Goal: Communication & Community: Answer question/provide support

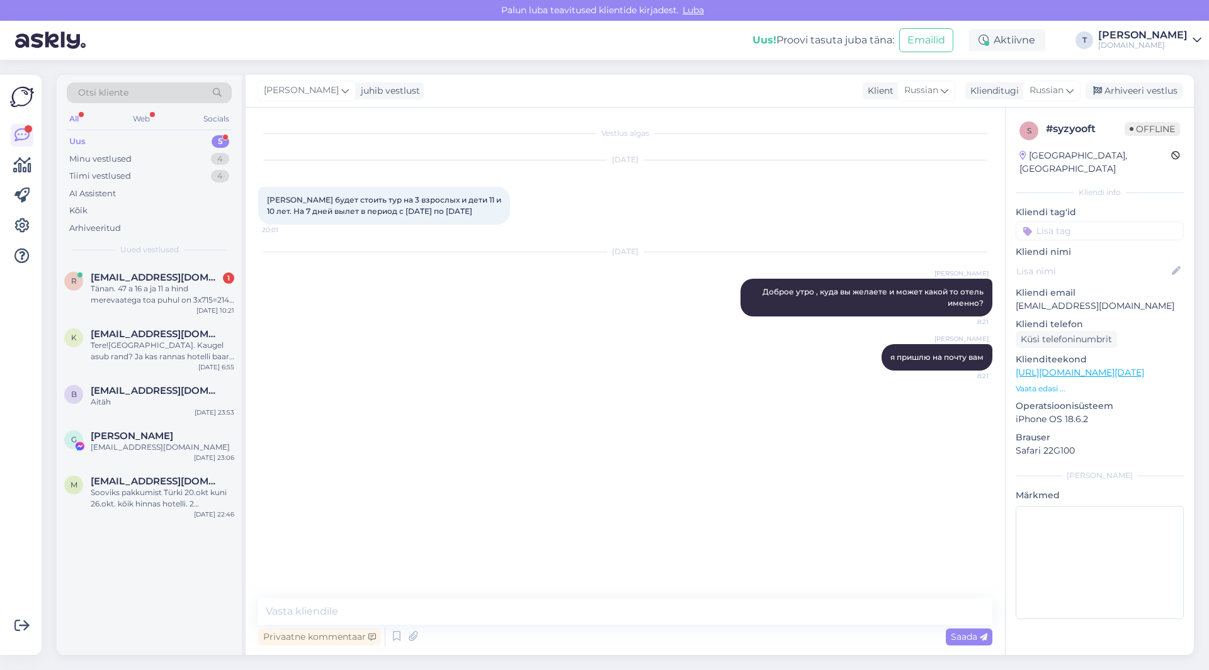
click at [178, 133] on div "Uus 5" at bounding box center [149, 142] width 165 height 18
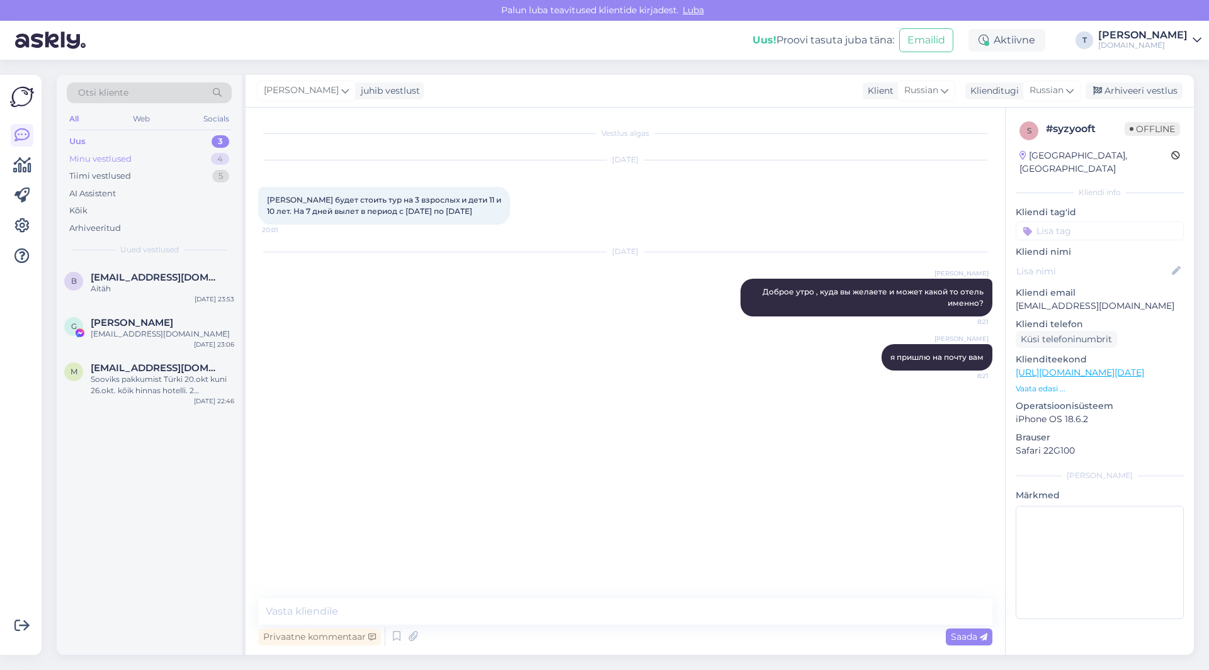
click at [129, 156] on div "Minu vestlused" at bounding box center [100, 159] width 62 height 13
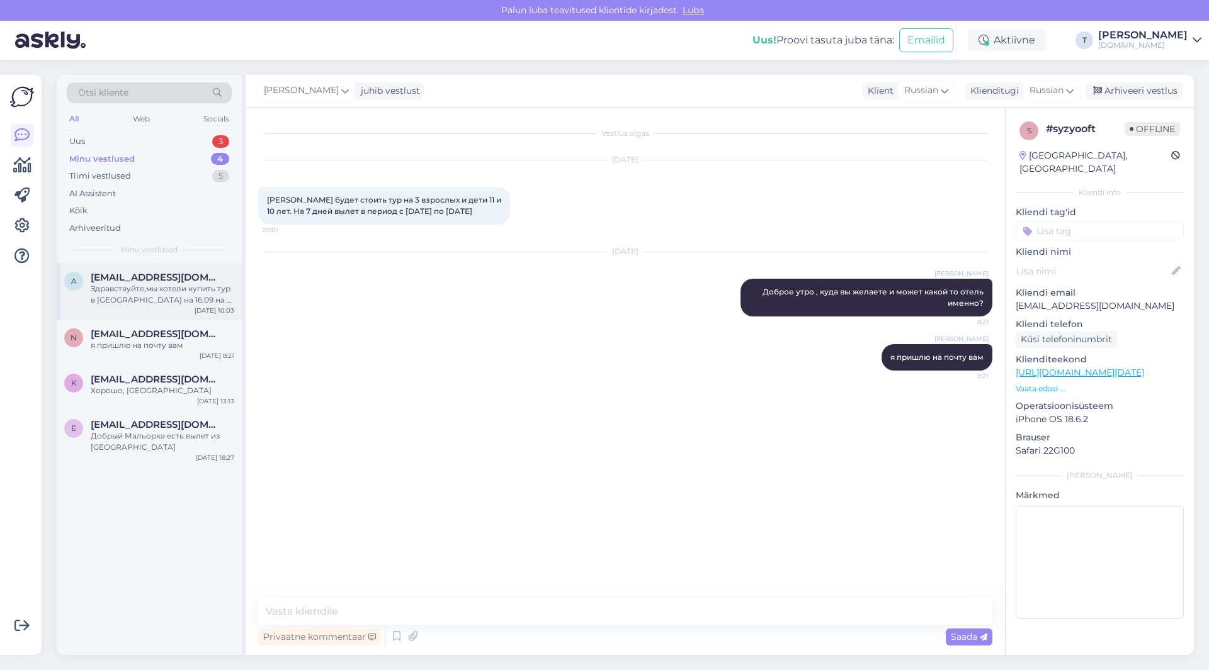
click at [125, 266] on div "a [EMAIL_ADDRESS][DOMAIN_NAME] Здравствуйте,мы хотели купить тур в [GEOGRAPHIC_…" at bounding box center [149, 291] width 185 height 57
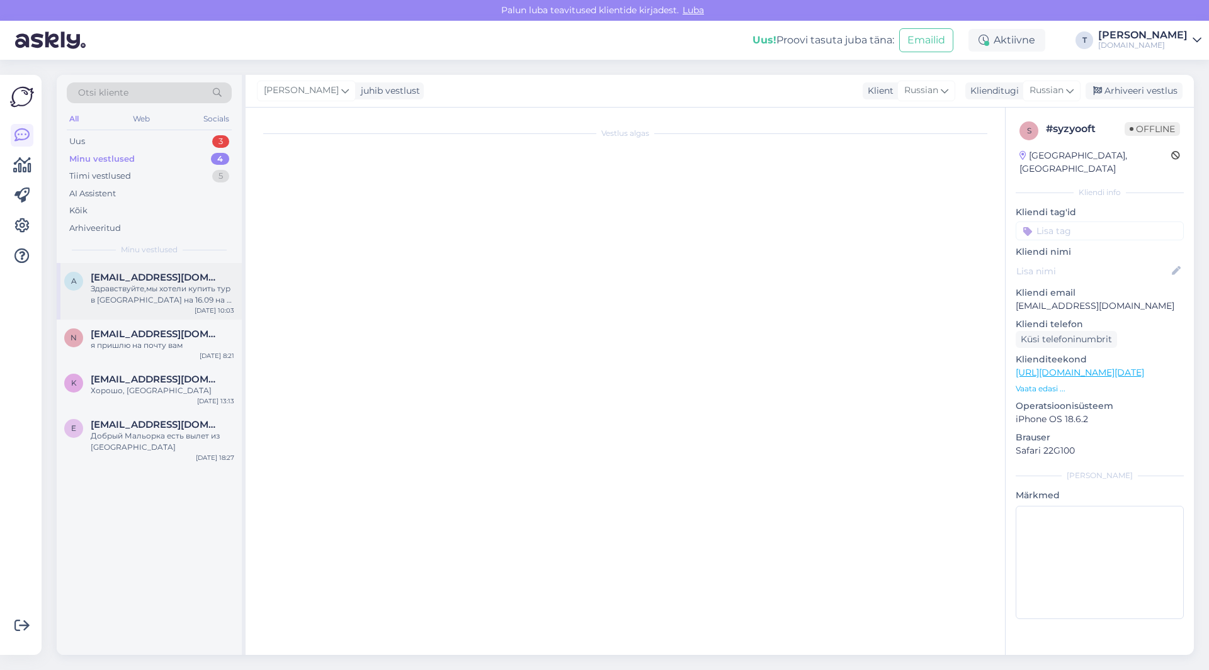
scroll to position [27, 0]
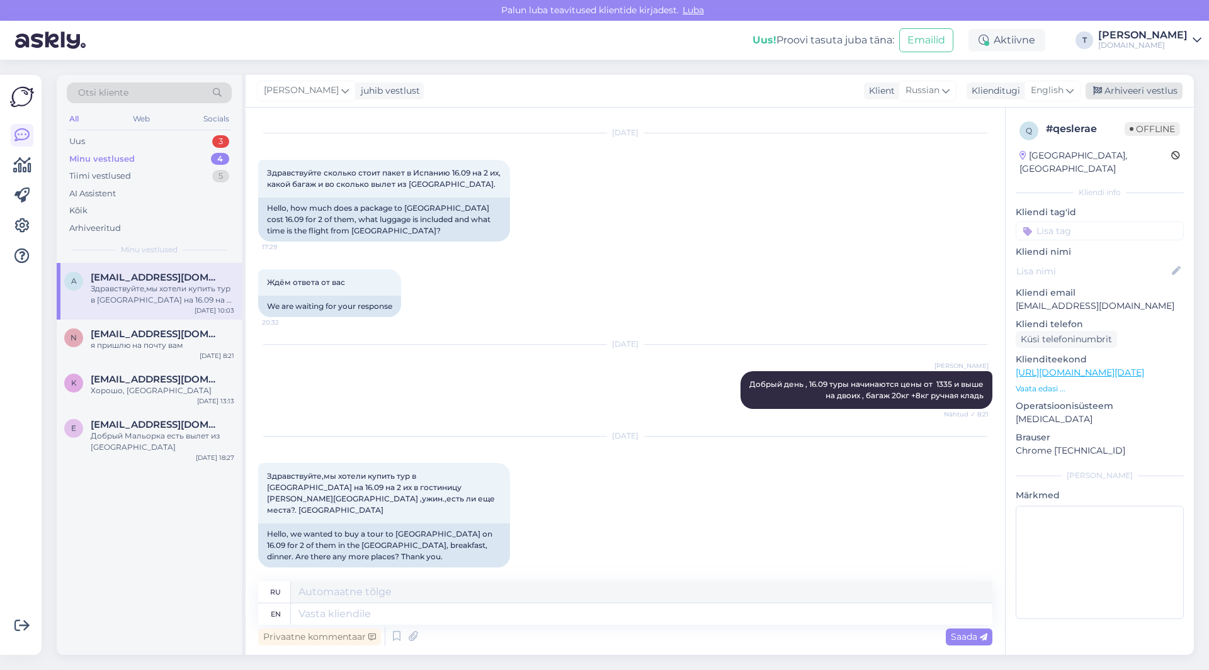
click at [1124, 89] on div "Arhiveeri vestlus" at bounding box center [1133, 90] width 97 height 17
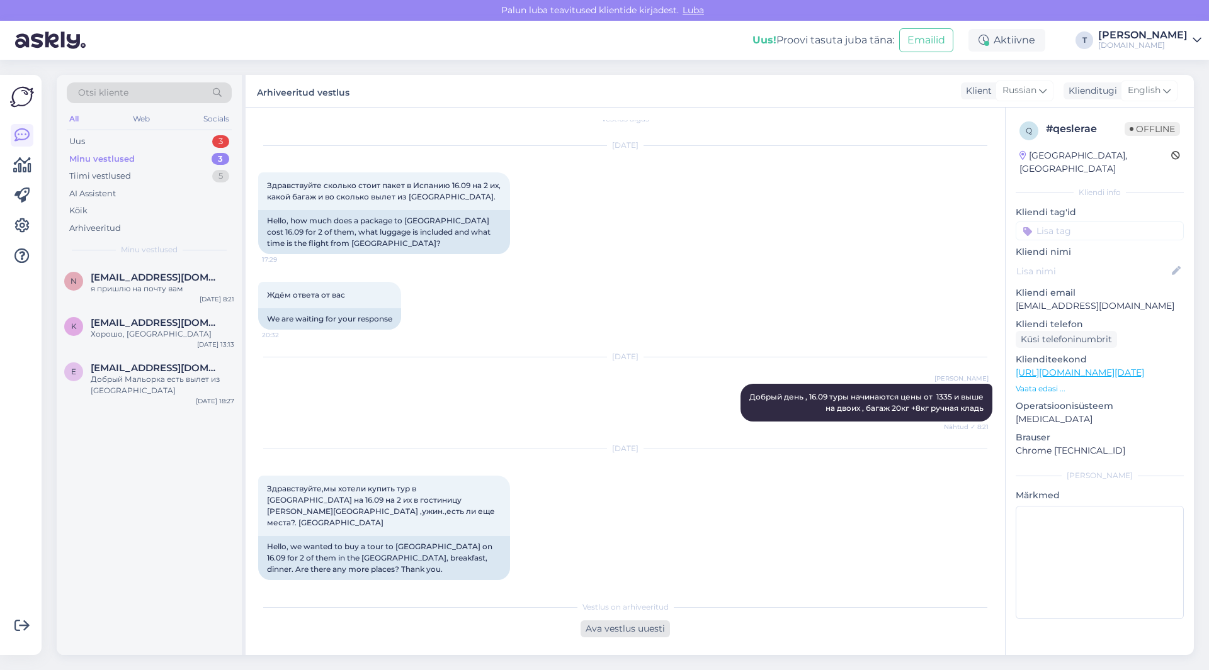
click at [630, 630] on div "Ava vestlus uuesti" at bounding box center [624, 629] width 89 height 17
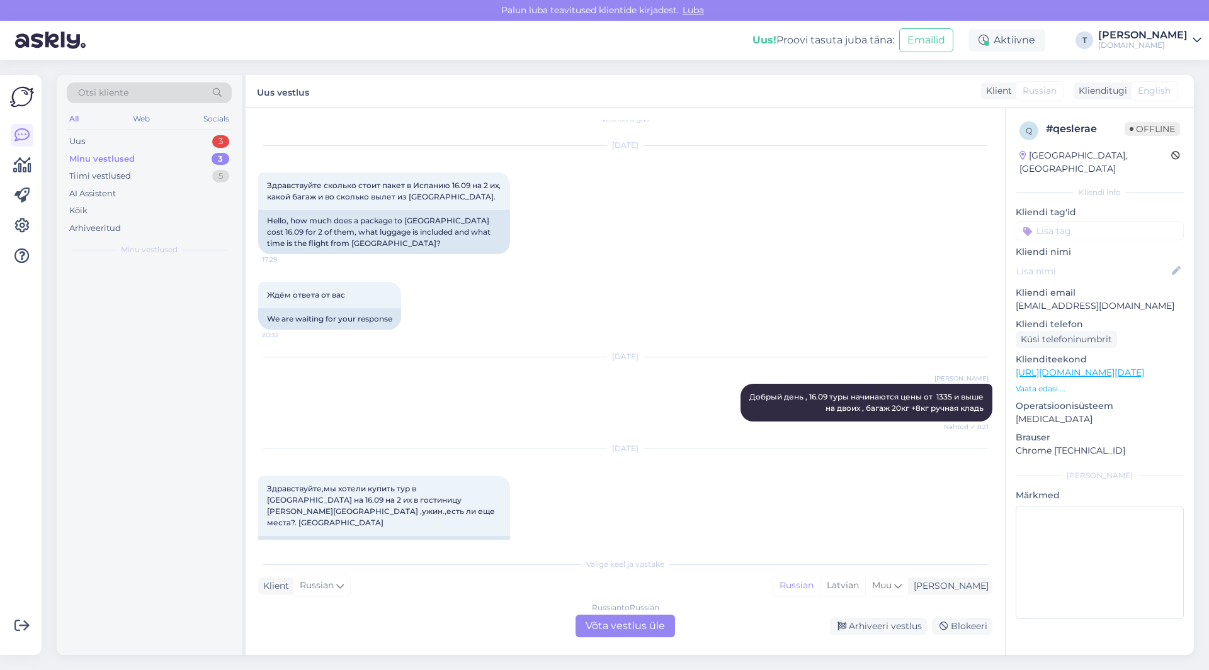
scroll to position [27, 0]
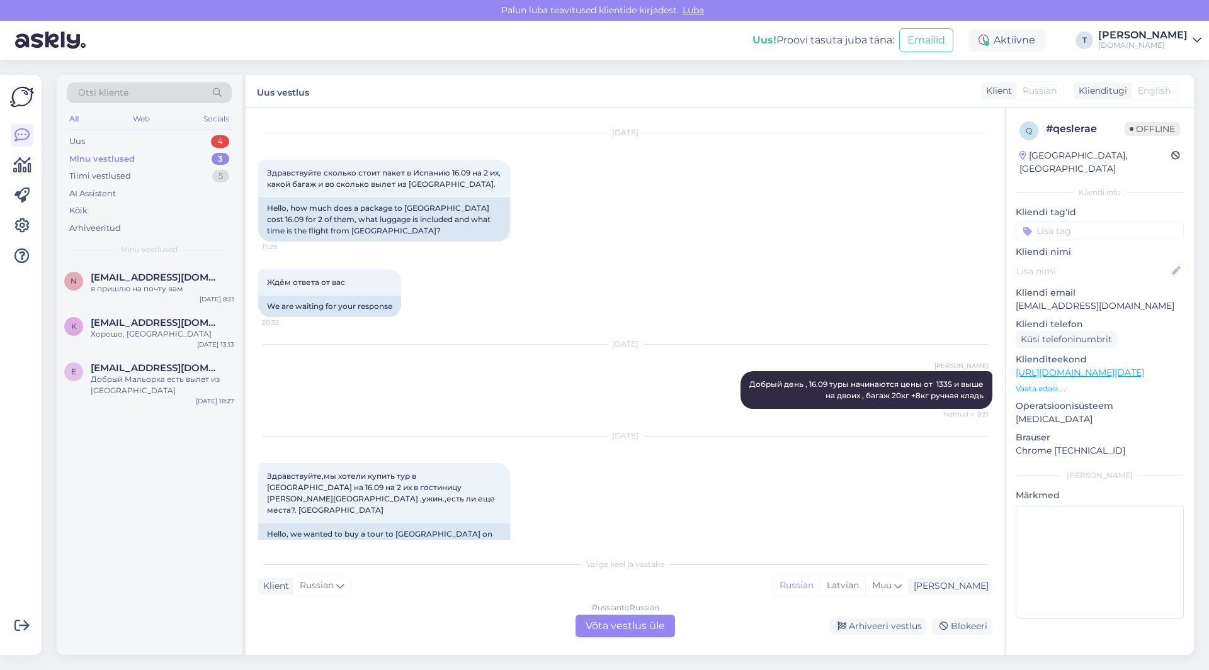
click at [599, 626] on div "Russian to Russian Võta vestlus üle" at bounding box center [624, 626] width 99 height 23
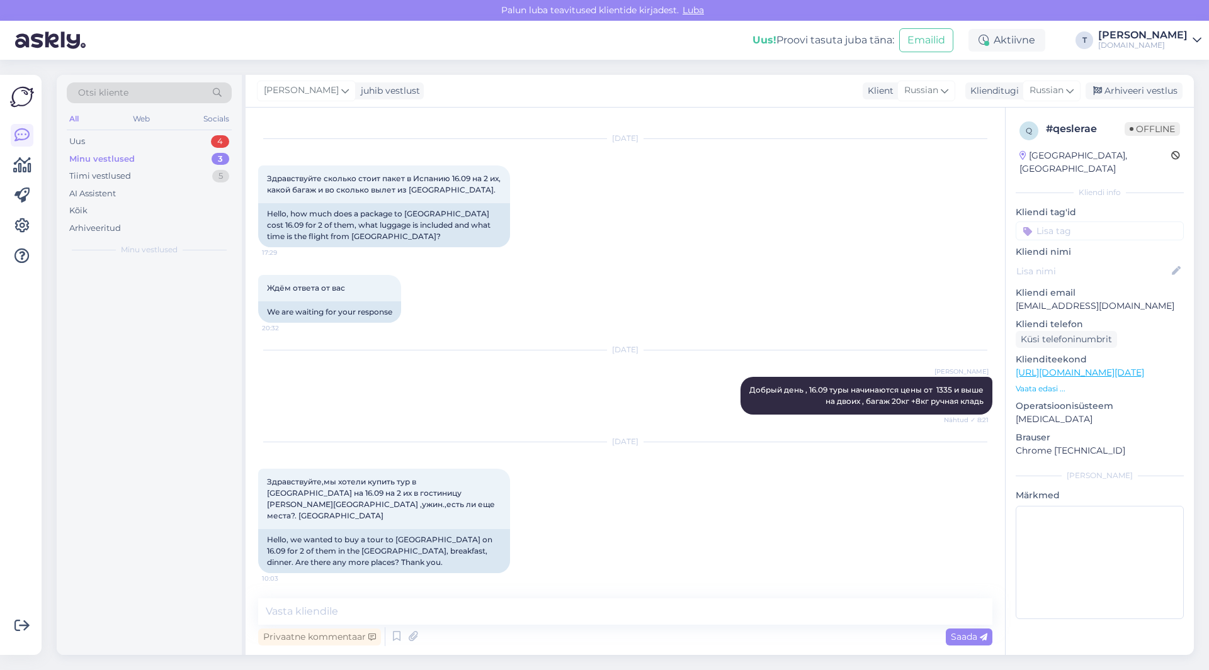
scroll to position [10, 0]
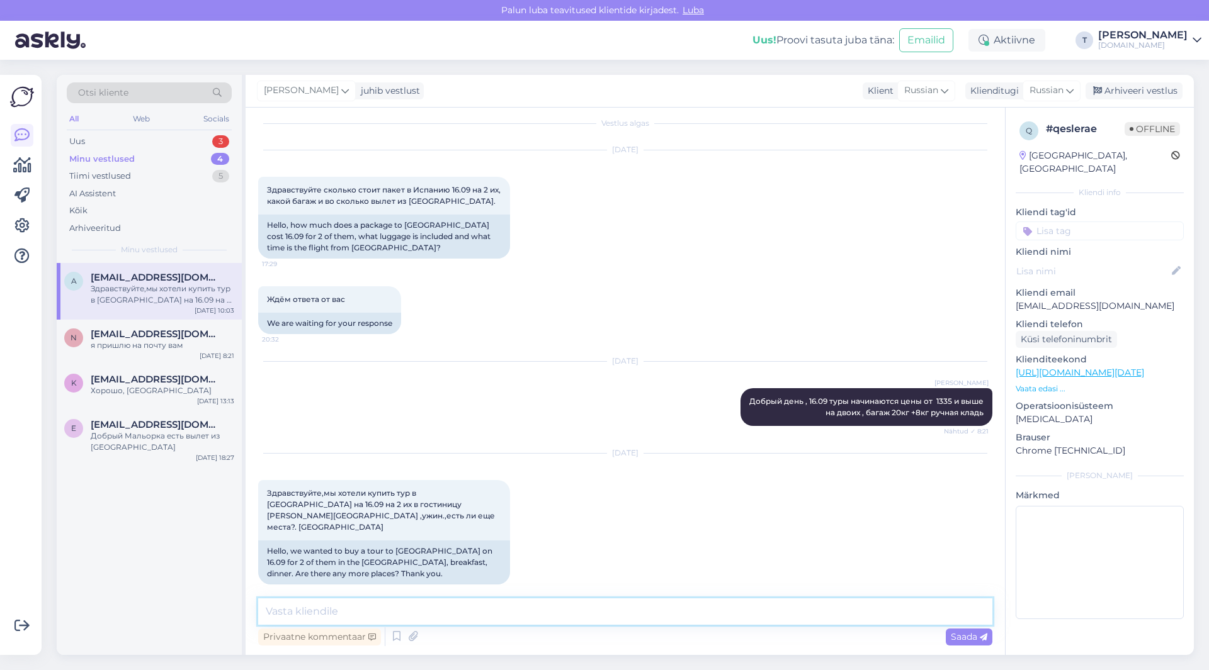
click at [575, 613] on textarea at bounding box center [625, 612] width 734 height 26
type textarea "y"
type textarea "нет уже нест на самолёт к сожалению"
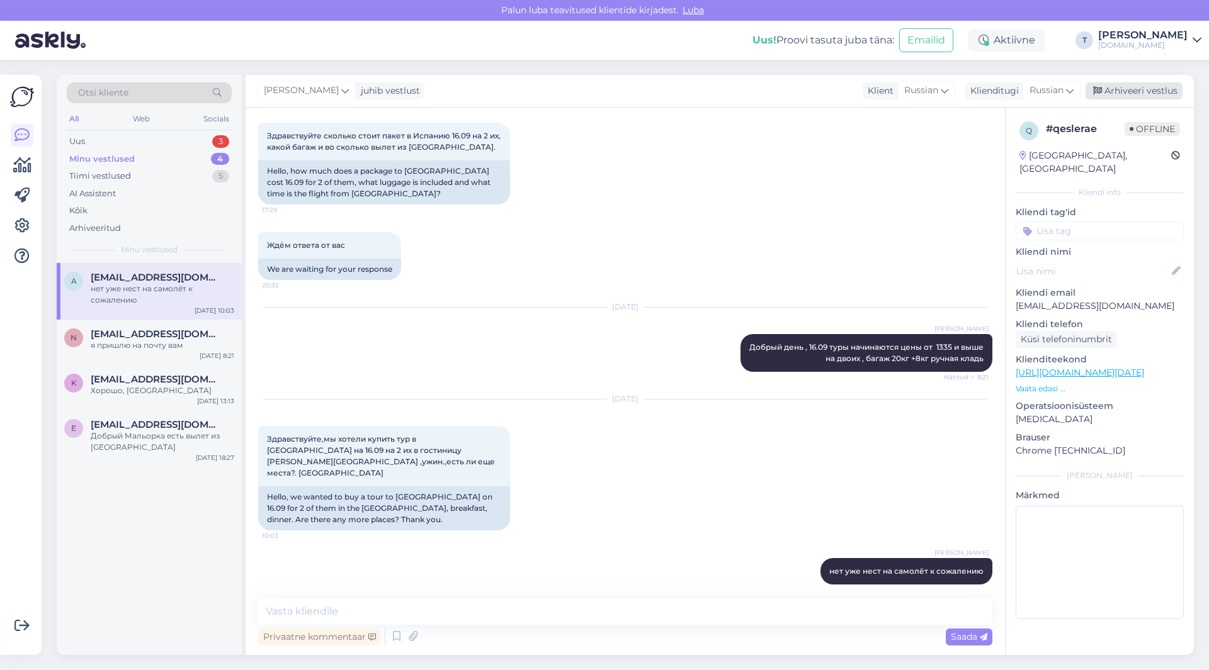
click at [1105, 91] on div "Arhiveeri vestlus" at bounding box center [1133, 90] width 97 height 17
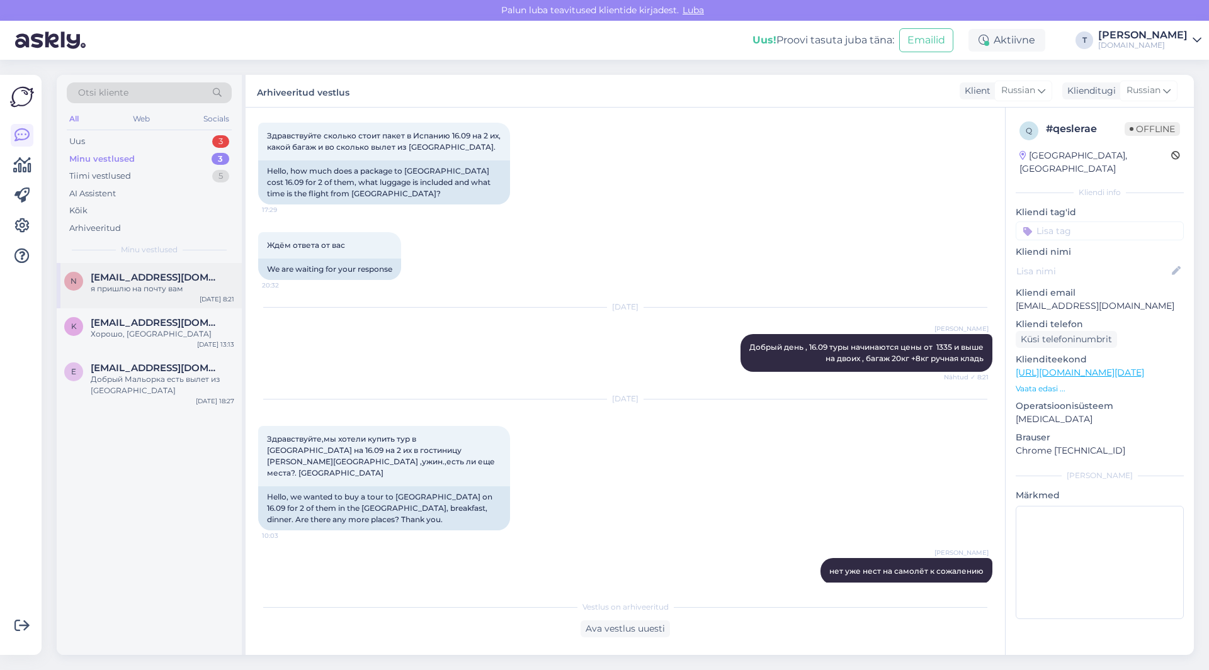
click at [117, 284] on div "я пришлю на почту вам" at bounding box center [163, 288] width 144 height 11
